Goal: Information Seeking & Learning: Learn about a topic

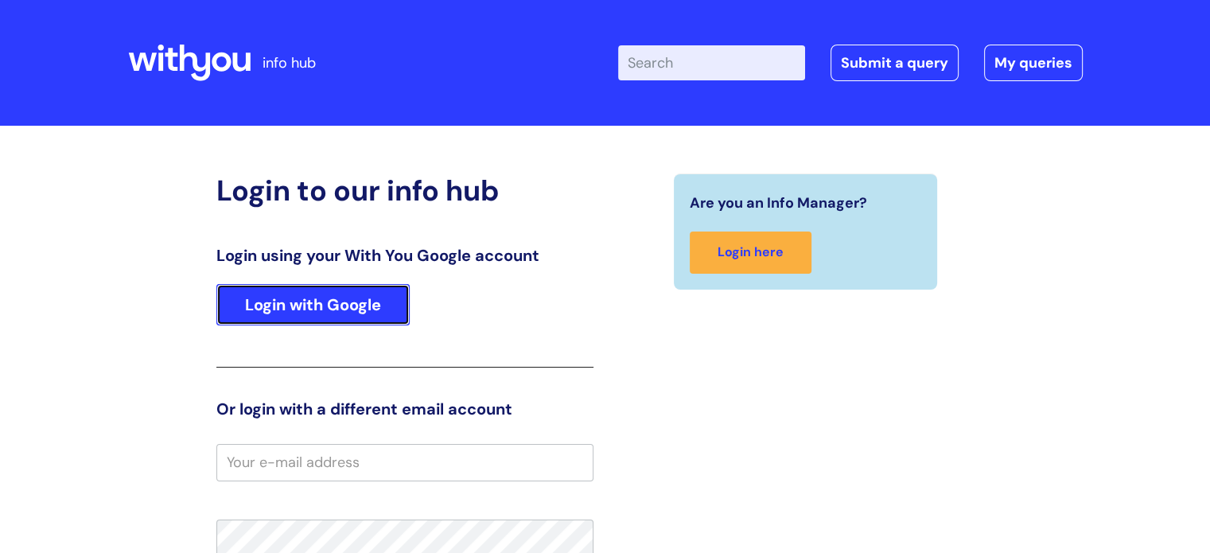
click at [363, 305] on link "Login with Google" at bounding box center [312, 304] width 193 height 41
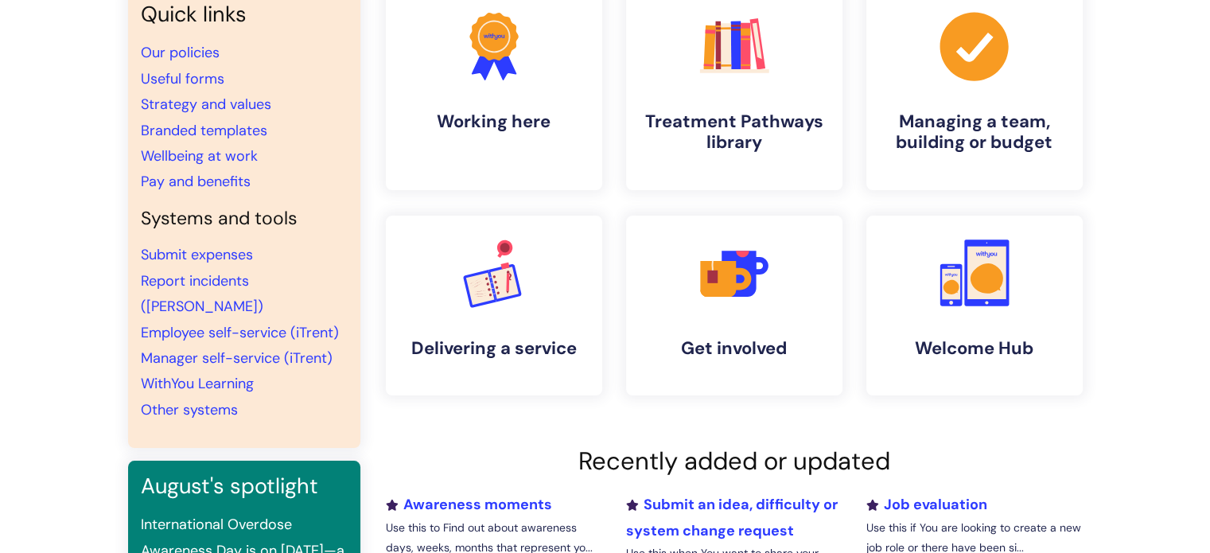
scroll to position [97, 0]
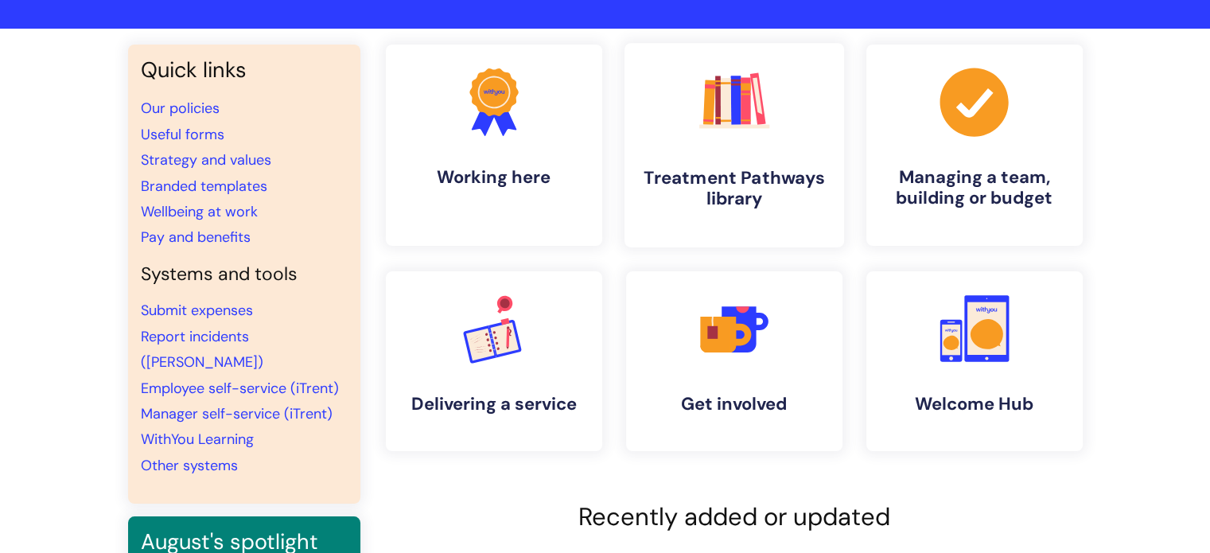
click at [748, 167] on h4 "Treatment Pathways library" at bounding box center [734, 188] width 194 height 43
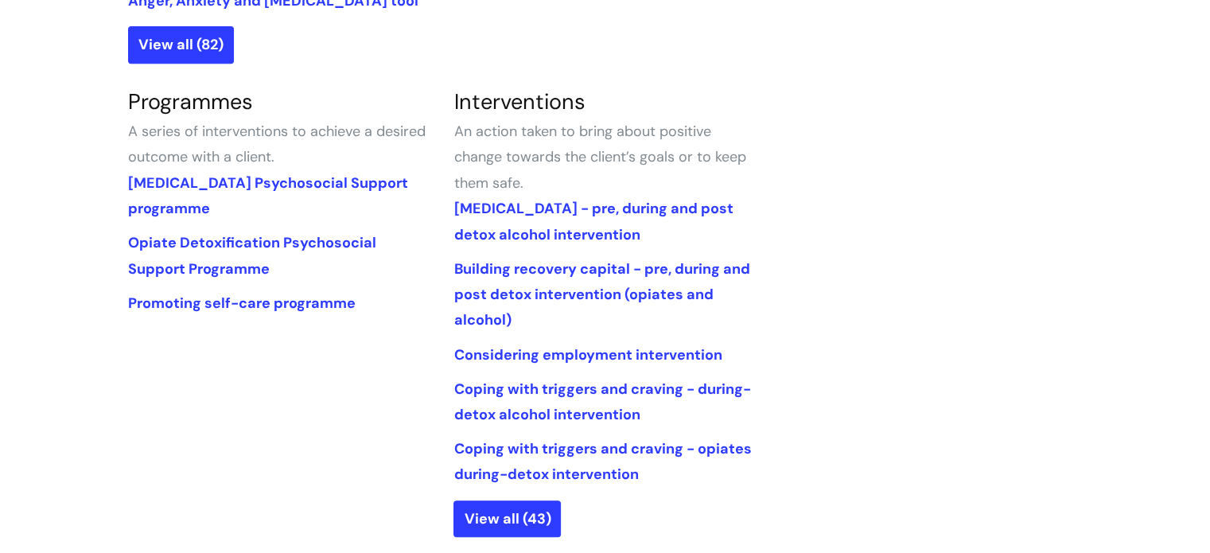
scroll to position [707, 0]
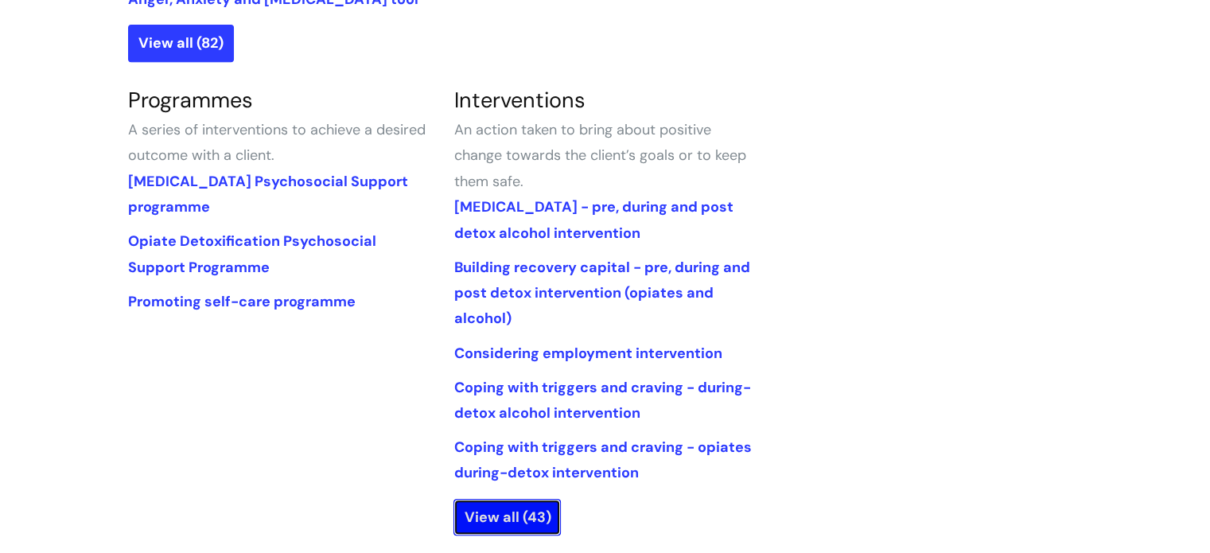
click at [492, 527] on link "View all (43)" at bounding box center [507, 517] width 107 height 37
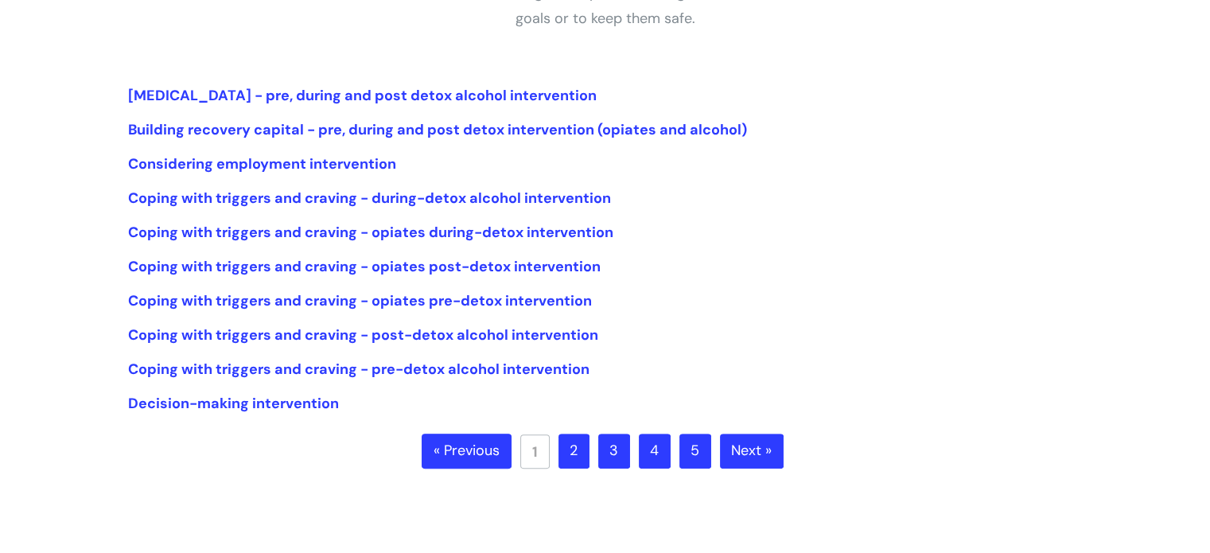
scroll to position [329, 0]
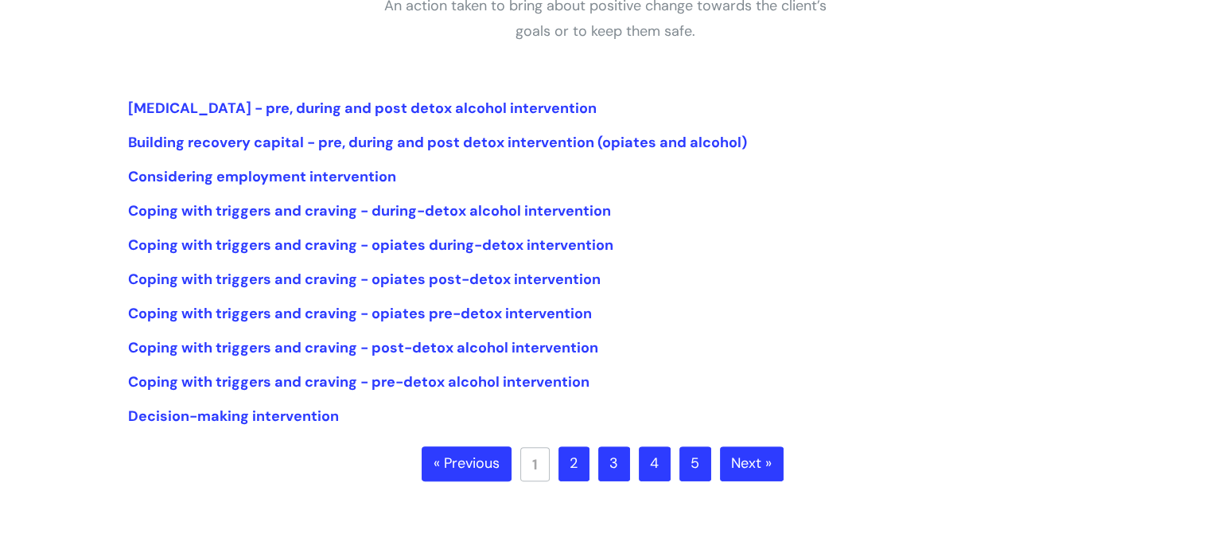
click at [579, 458] on link "2" at bounding box center [574, 463] width 31 height 35
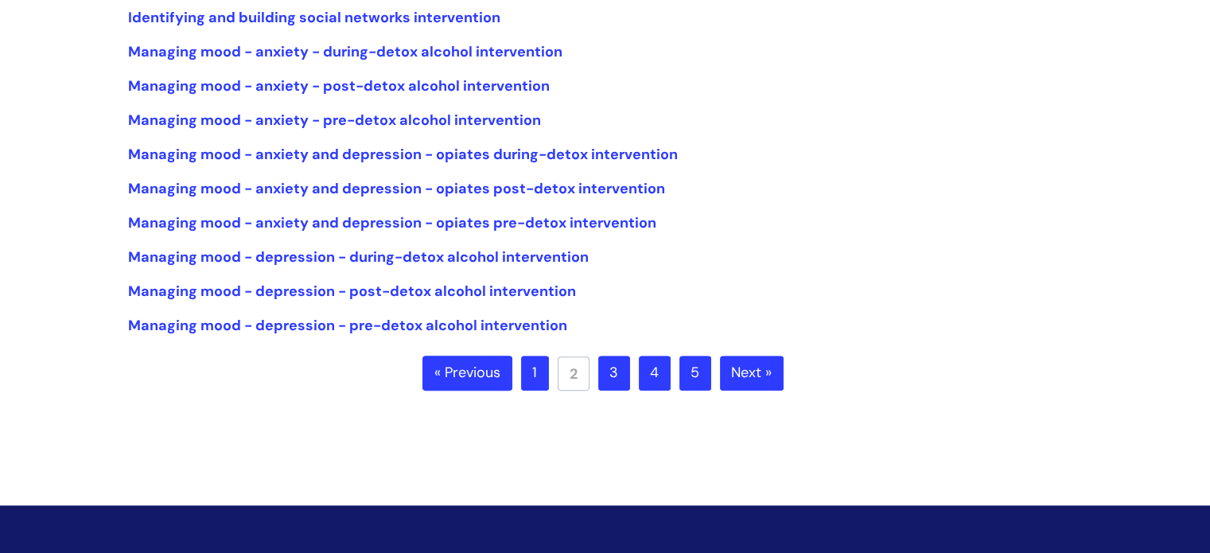
scroll to position [426, 0]
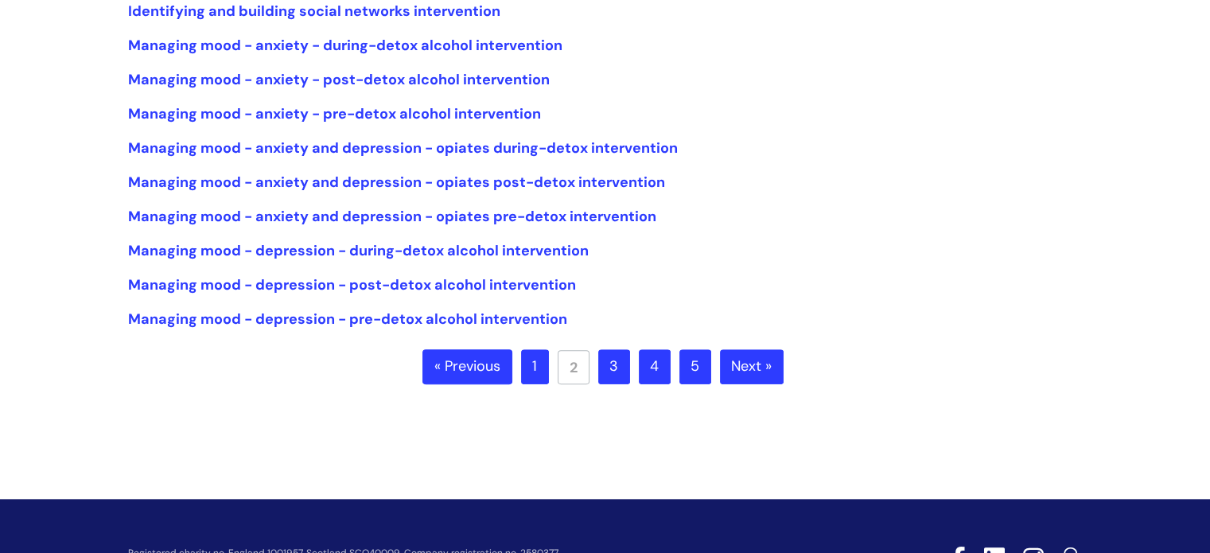
click at [611, 375] on link "3" at bounding box center [614, 366] width 32 height 35
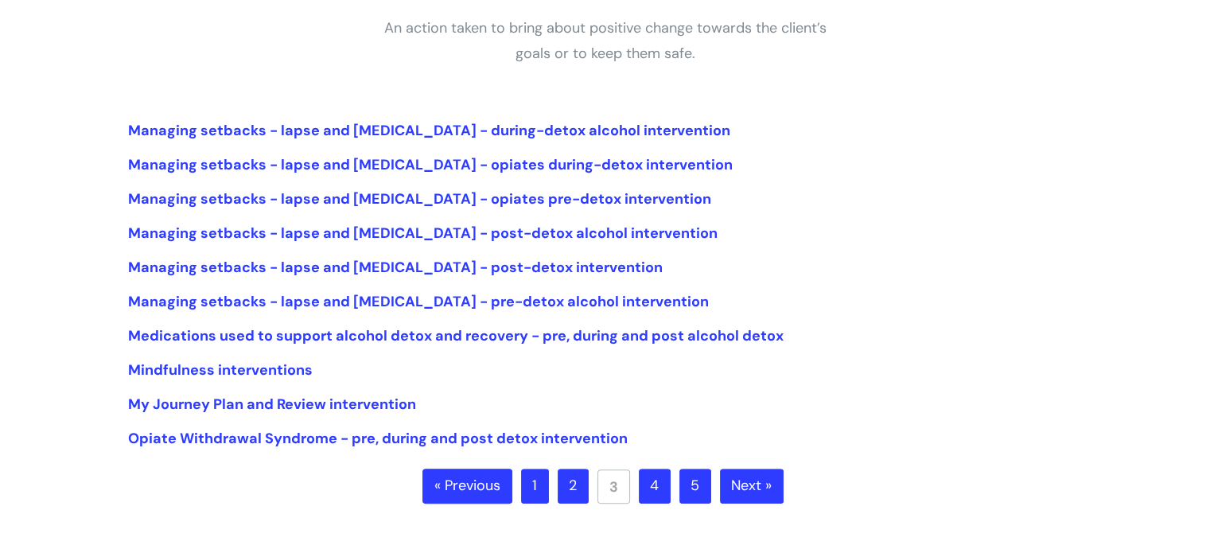
scroll to position [313, 0]
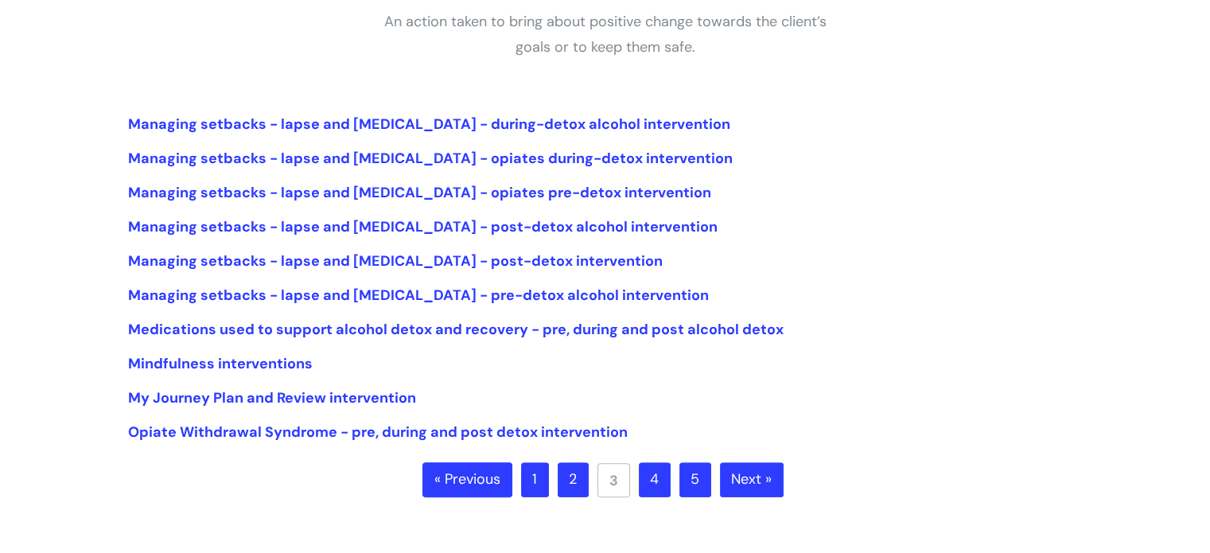
click at [656, 469] on link "4" at bounding box center [655, 479] width 32 height 35
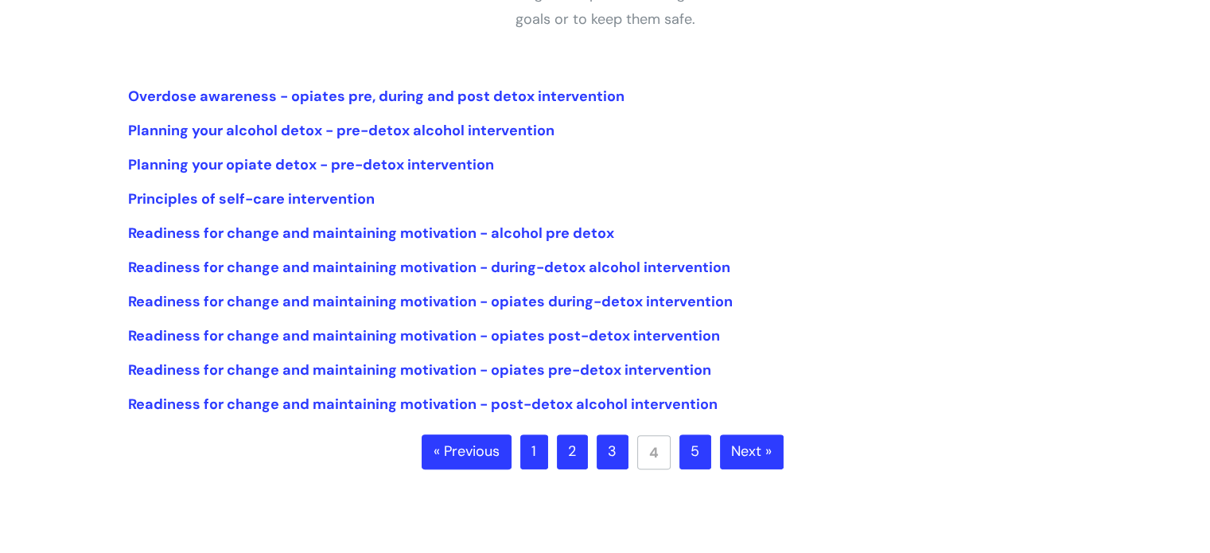
scroll to position [350, 0]
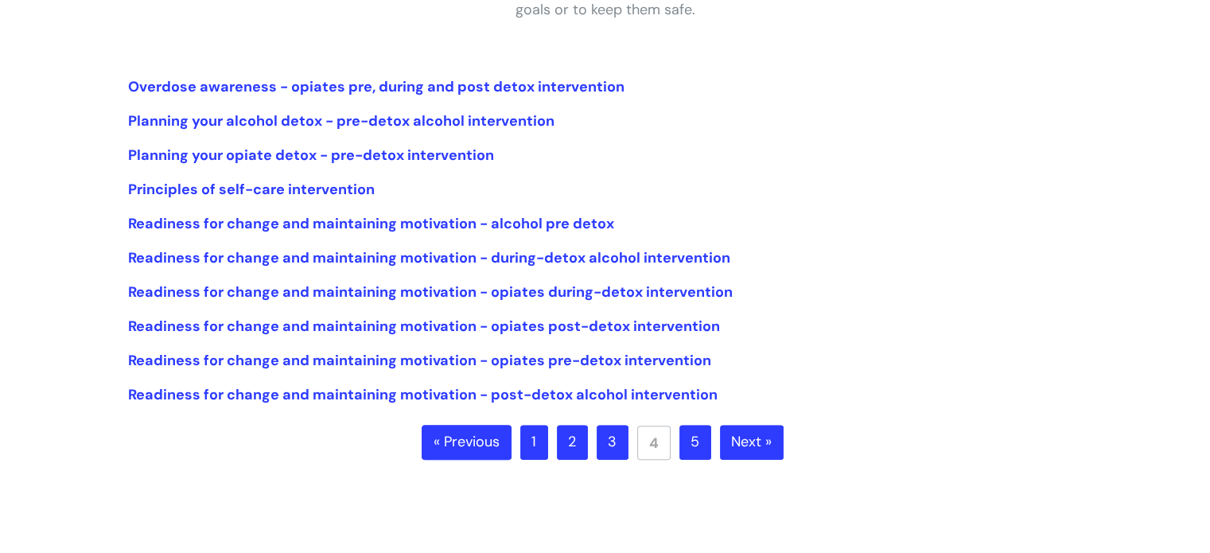
click at [715, 445] on ul "« Previous 1 2 3 4 5 Next »" at bounding box center [605, 453] width 367 height 56
click at [696, 442] on link "5" at bounding box center [696, 442] width 32 height 35
